Goal: Task Accomplishment & Management: Complete application form

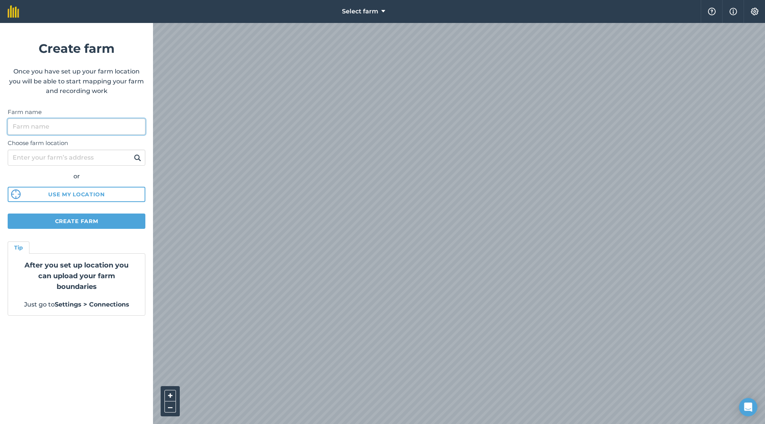
click at [76, 127] on input "Farm name" at bounding box center [77, 127] width 138 height 16
type input "test"
click at [86, 200] on button "Use my location" at bounding box center [77, 194] width 138 height 15
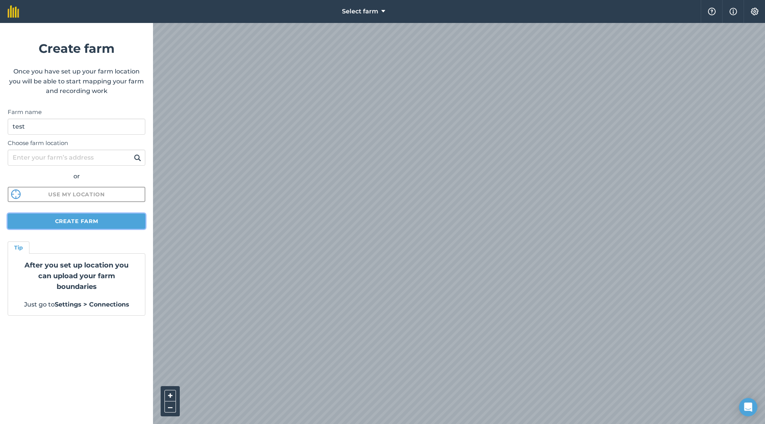
click at [115, 217] on button "Create farm" at bounding box center [77, 220] width 138 height 15
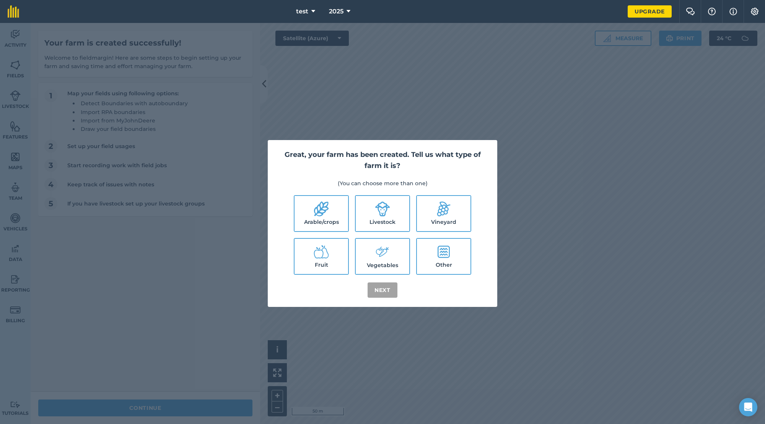
click at [325, 211] on icon at bounding box center [321, 208] width 15 height 15
checkbox input "true"
click at [385, 287] on button "Next" at bounding box center [382, 289] width 30 height 15
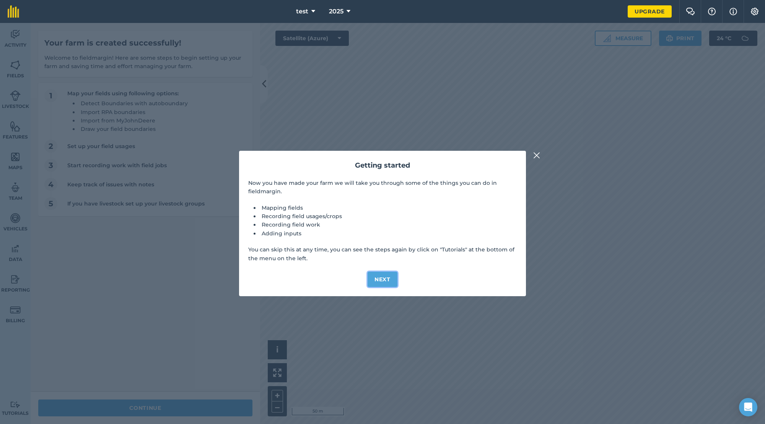
click at [386, 276] on button "Next" at bounding box center [382, 278] width 30 height 15
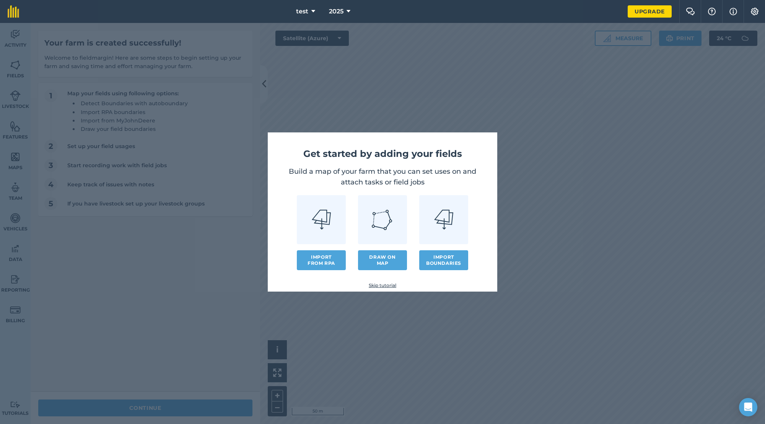
click at [387, 235] on link at bounding box center [382, 219] width 49 height 49
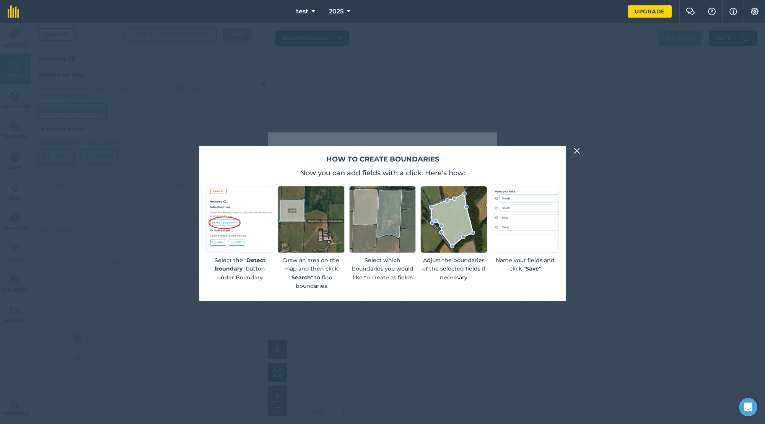
click at [575, 150] on img at bounding box center [576, 150] width 7 height 9
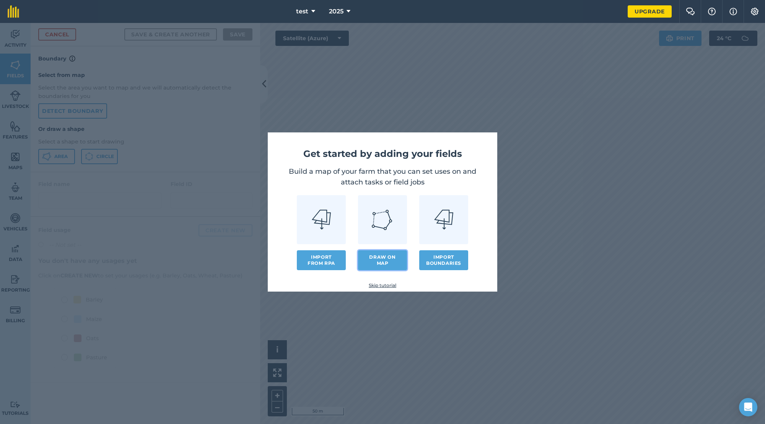
click at [390, 263] on link "Draw on map" at bounding box center [382, 260] width 49 height 20
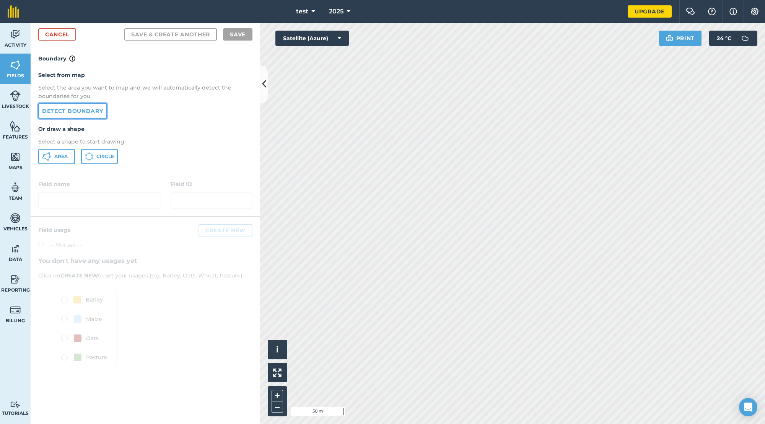
click at [77, 113] on link "Detect boundary" at bounding box center [72, 110] width 69 height 15
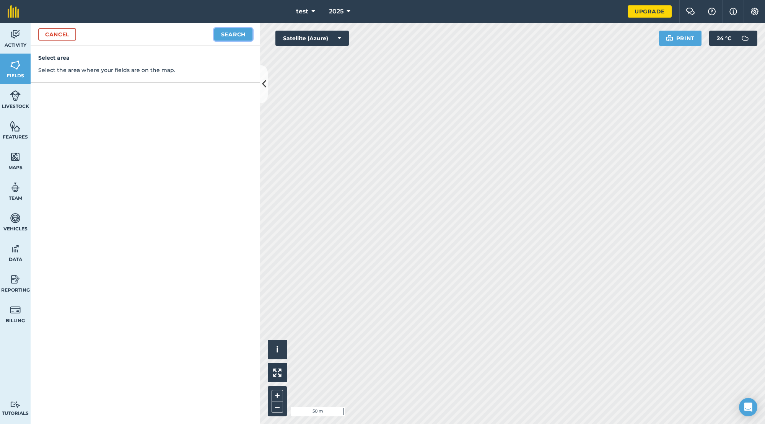
click at [233, 32] on button "Search" at bounding box center [233, 34] width 38 height 12
click at [204, 33] on button "Continue to edit boundaries" at bounding box center [194, 34] width 115 height 12
click at [194, 37] on button "Continue to name fields" at bounding box center [202, 34] width 99 height 12
type input "1"
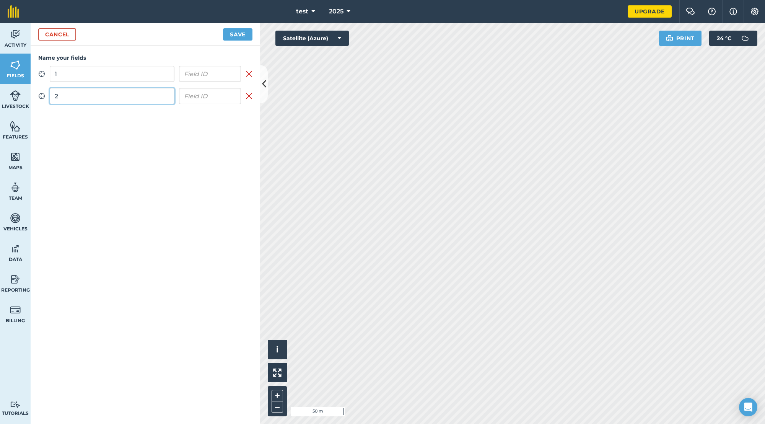
type input "2"
click at [238, 30] on button "Save" at bounding box center [237, 34] width 29 height 12
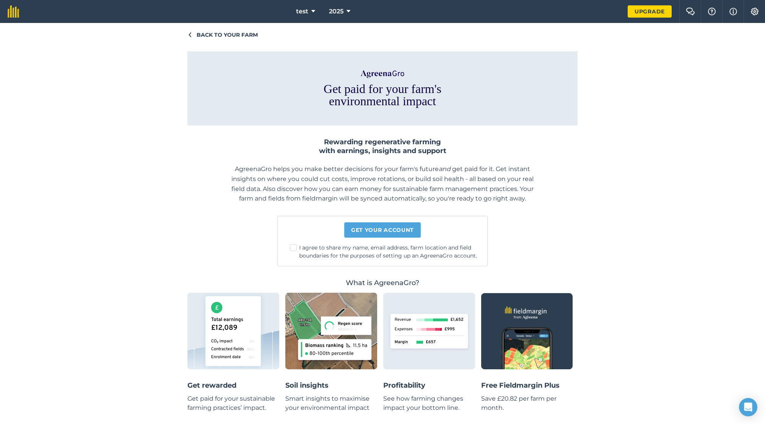
click at [290, 244] on label "I agree to share my name, email address, farm location and field boundaries for…" at bounding box center [385, 252] width 191 height 16
click at [385, 244] on input "I agree to share my name, email address, farm location and field boundaries for…" at bounding box center [387, 246] width 5 height 5
checkbox input "true"
click at [374, 237] on link "Get your account" at bounding box center [382, 229] width 76 height 15
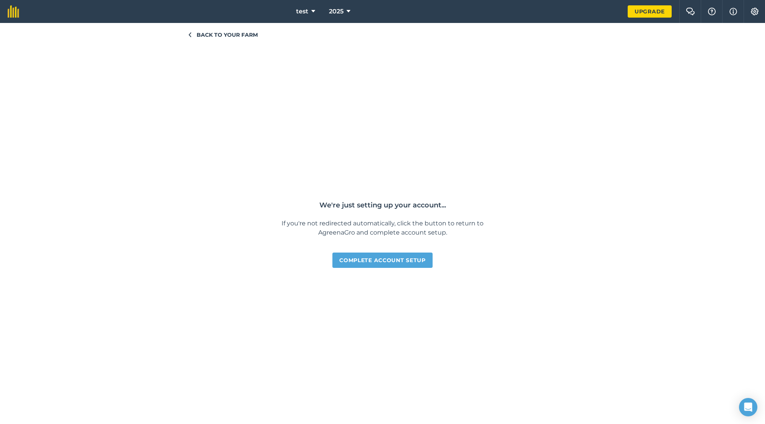
click at [571, 58] on div "Back to your farm We're just setting up your account... If you're not redirecte…" at bounding box center [382, 223] width 390 height 385
